Goal: Communication & Community: Answer question/provide support

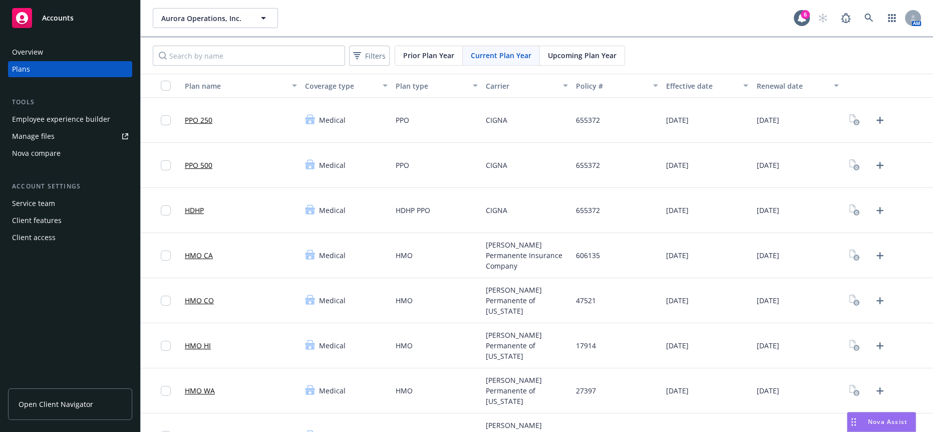
click at [885, 421] on span "Nova Assist" at bounding box center [888, 421] width 40 height 9
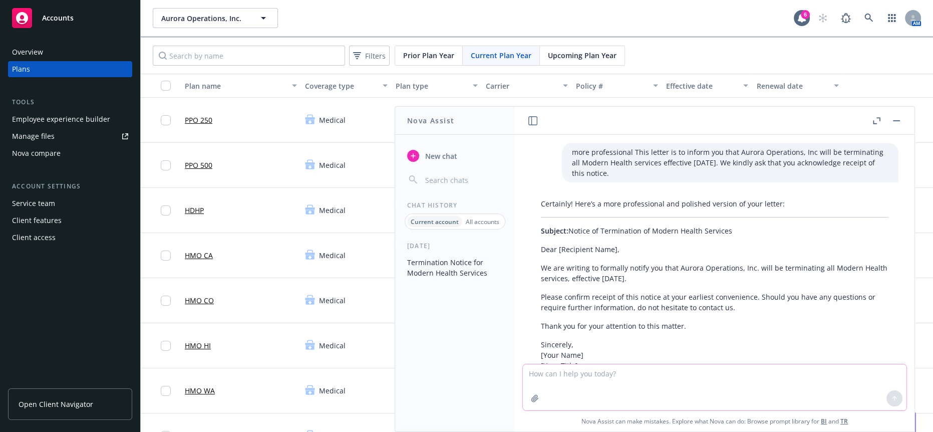
click at [687, 388] on textarea at bounding box center [715, 387] width 384 height 46
paste textarea "Please find attached draft versions of the Carrot and Modern Health termination…"
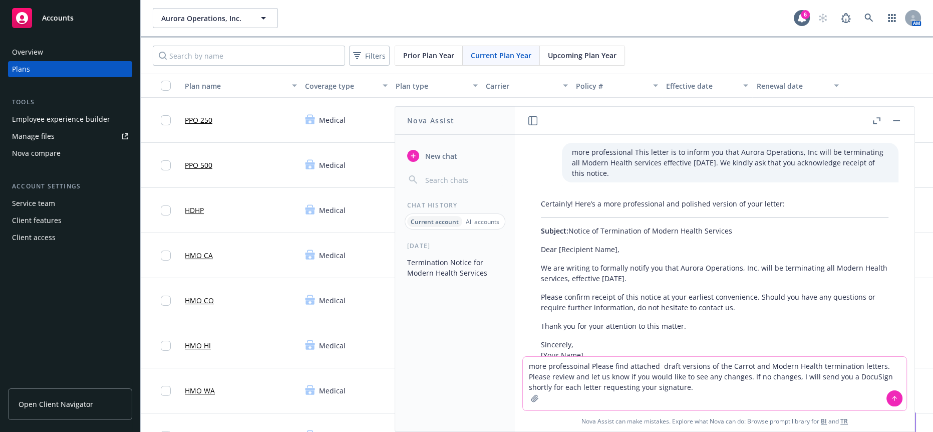
type textarea "more professional Please find attached draft versions of the Carrot and Modern …"
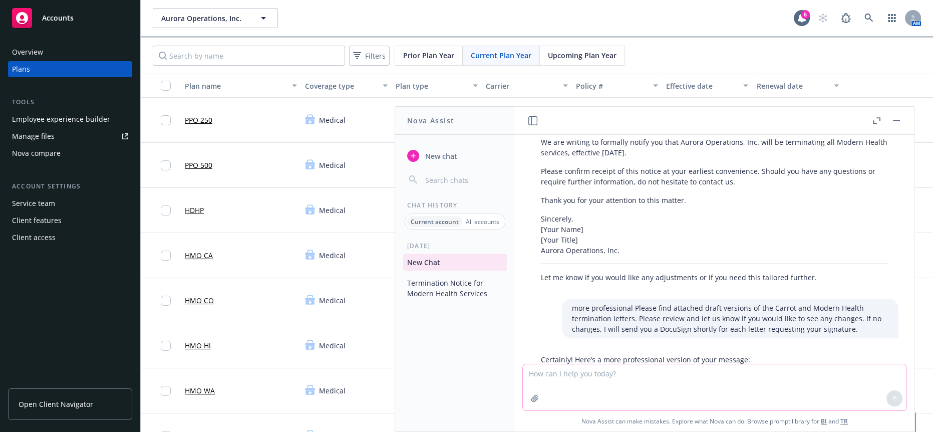
scroll to position [203, 0]
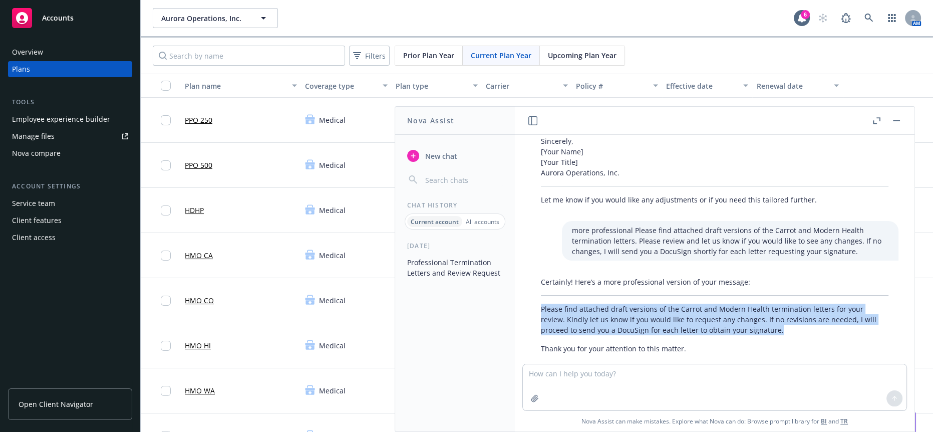
drag, startPoint x: 794, startPoint y: 320, endPoint x: 536, endPoint y: 300, distance: 258.1
click at [536, 300] on div "Certainly! Here’s a more professional version of your message: Please find atta…" at bounding box center [714, 314] width 367 height 85
copy p "Please find attached draft versions of the Carrot and Modern Health termination…"
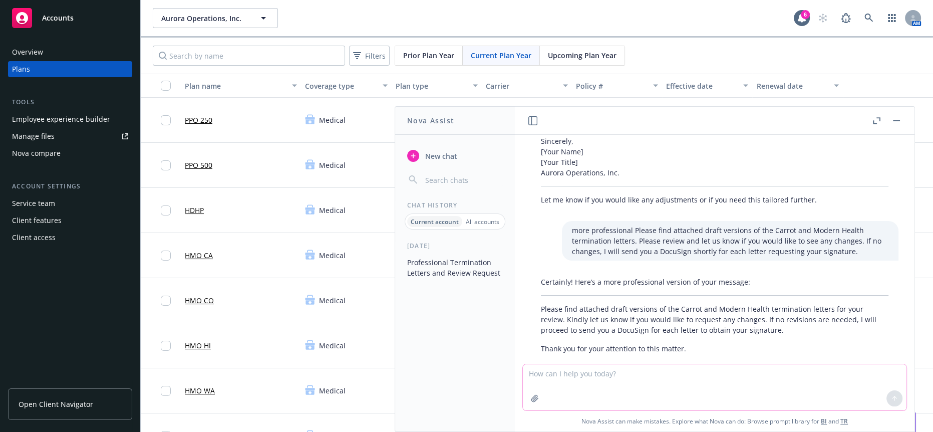
click at [627, 372] on textarea at bounding box center [715, 387] width 384 height 46
type textarea "more caring"
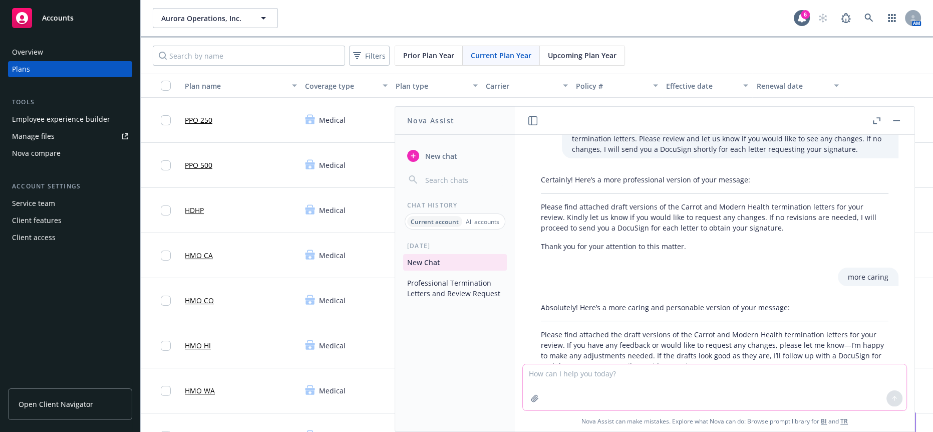
scroll to position [344, 0]
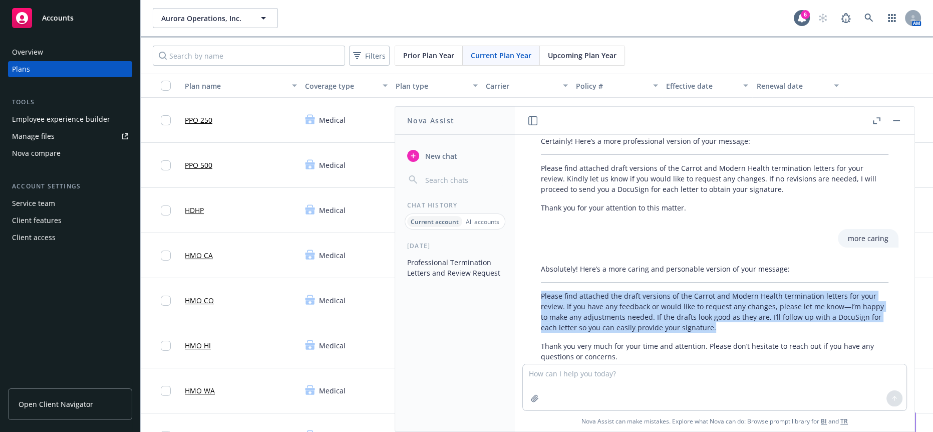
drag, startPoint x: 719, startPoint y: 306, endPoint x: 536, endPoint y: 277, distance: 185.4
click at [536, 277] on div "Absolutely! Here’s a more caring and personable version of your message: Please…" at bounding box center [714, 312] width 367 height 106
copy p "Please find attached the draft versions of the Carrot and Modern Health termina…"
